Goal: Task Accomplishment & Management: Use online tool/utility

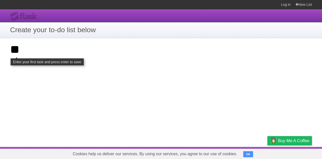
type input "*"
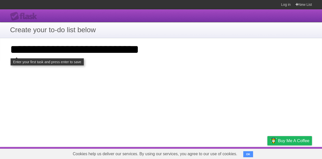
type input "**********"
click input "**********" at bounding box center [0, 0] width 0 height 0
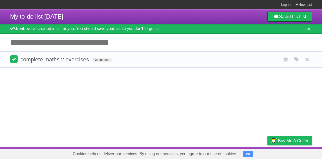
click at [11, 62] on label at bounding box center [14, 59] width 8 height 8
